Goal: Transaction & Acquisition: Obtain resource

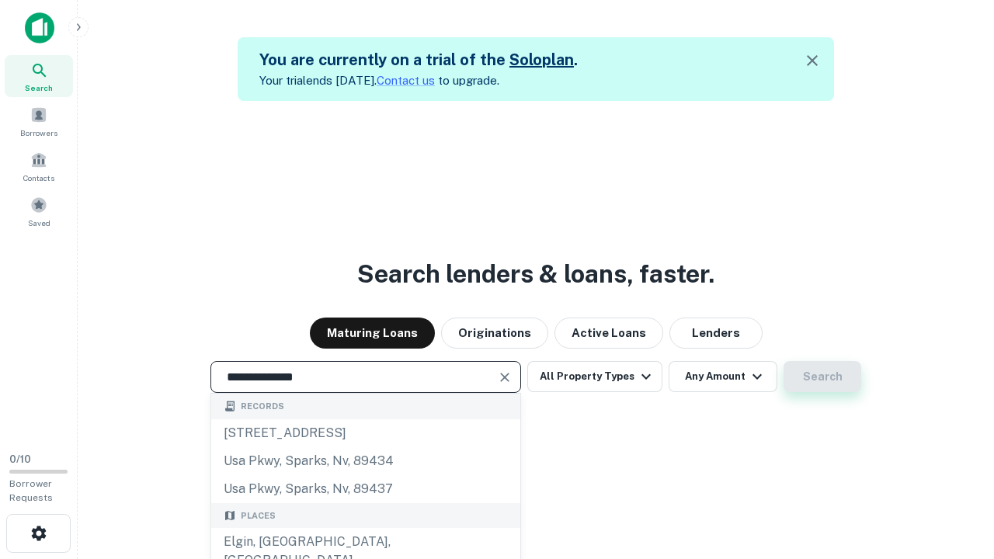
type input "**********"
click at [784, 361] on button "Search" at bounding box center [823, 376] width 78 height 31
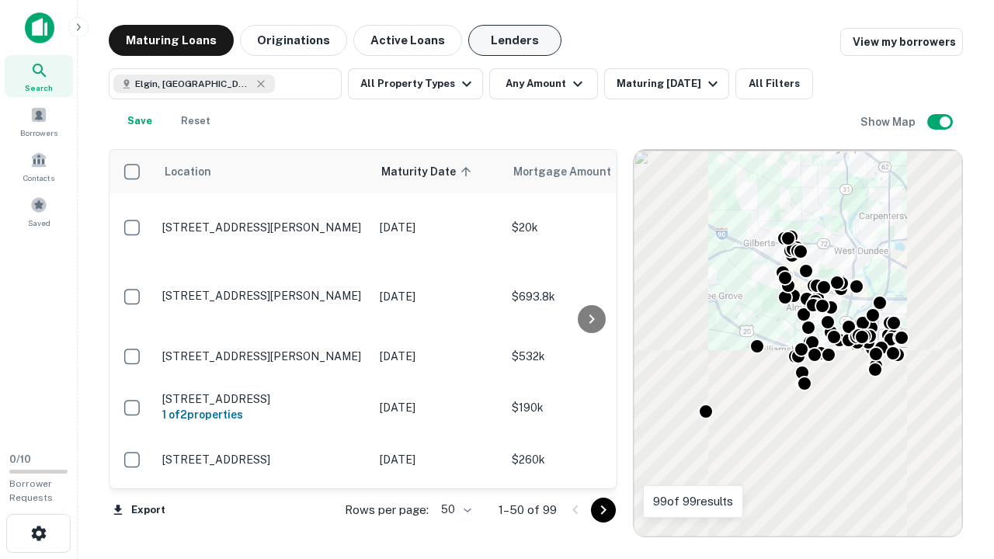
click at [515, 40] on button "Lenders" at bounding box center [514, 40] width 93 height 31
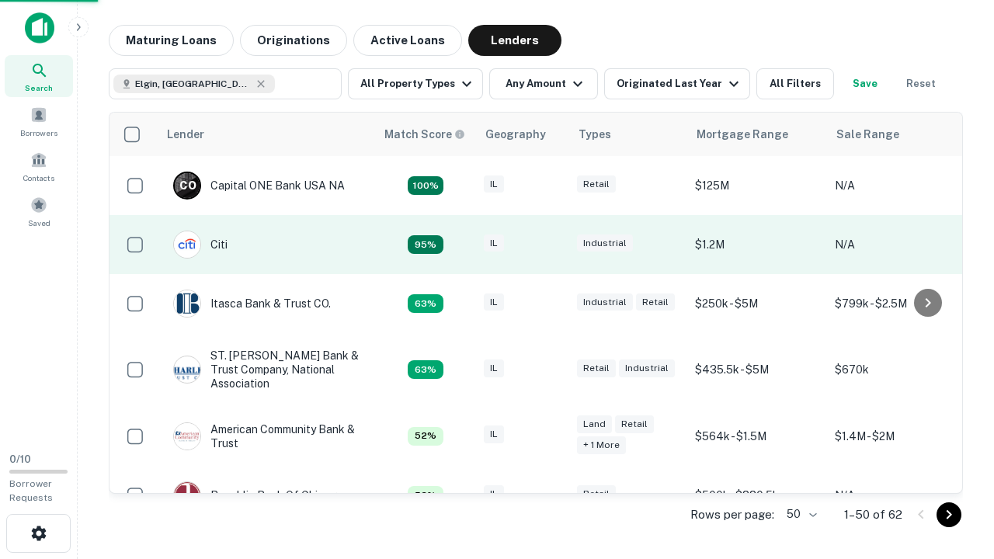
click at [552, 245] on div "IL" at bounding box center [523, 245] width 78 height 21
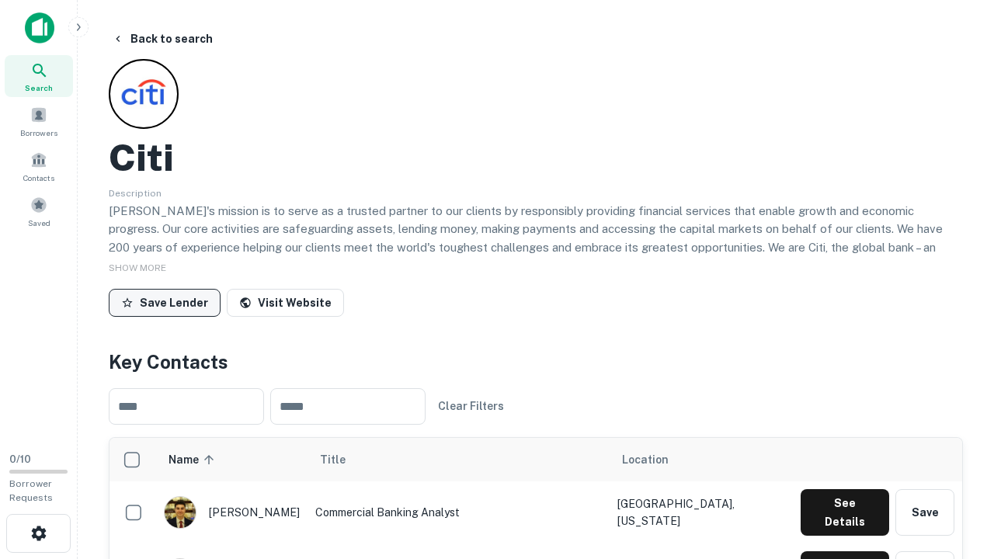
click at [165, 302] on button "Save Lender" at bounding box center [165, 303] width 112 height 28
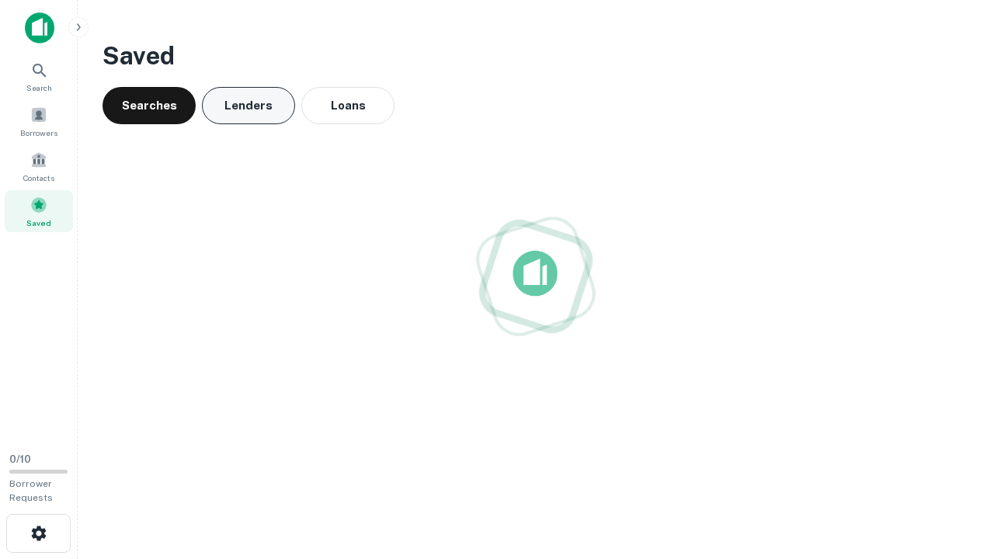
click at [249, 106] on button "Lenders" at bounding box center [248, 105] width 93 height 37
